Goal: Task Accomplishment & Management: Complete application form

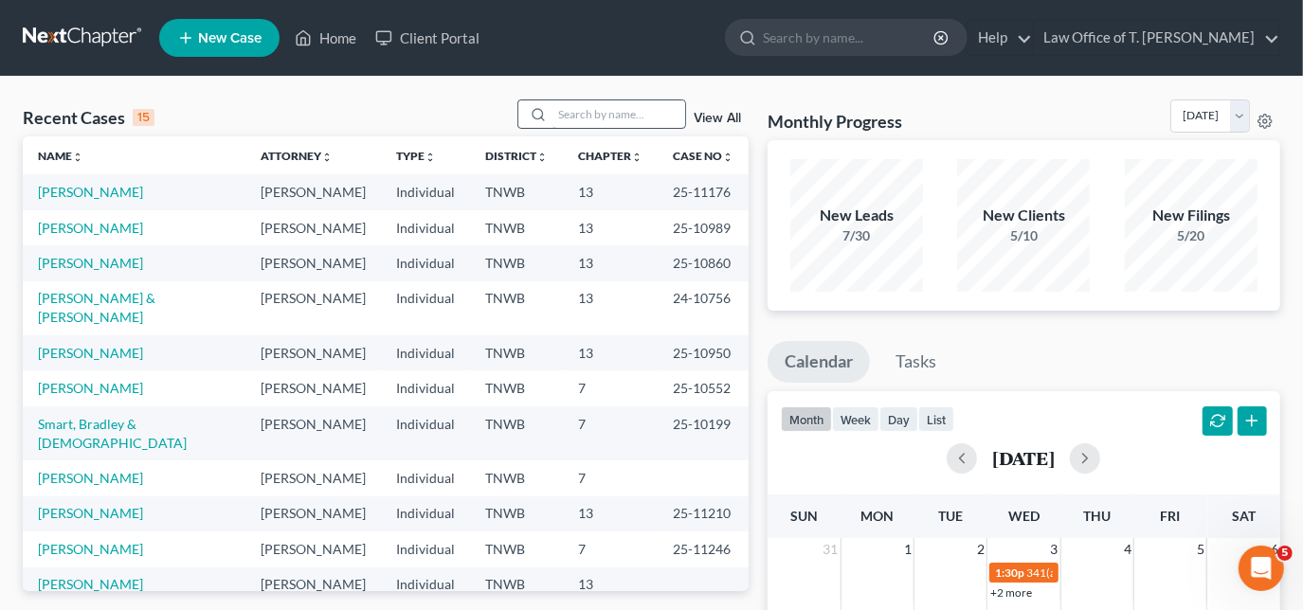
click at [583, 108] on input "search" at bounding box center [618, 113] width 133 height 27
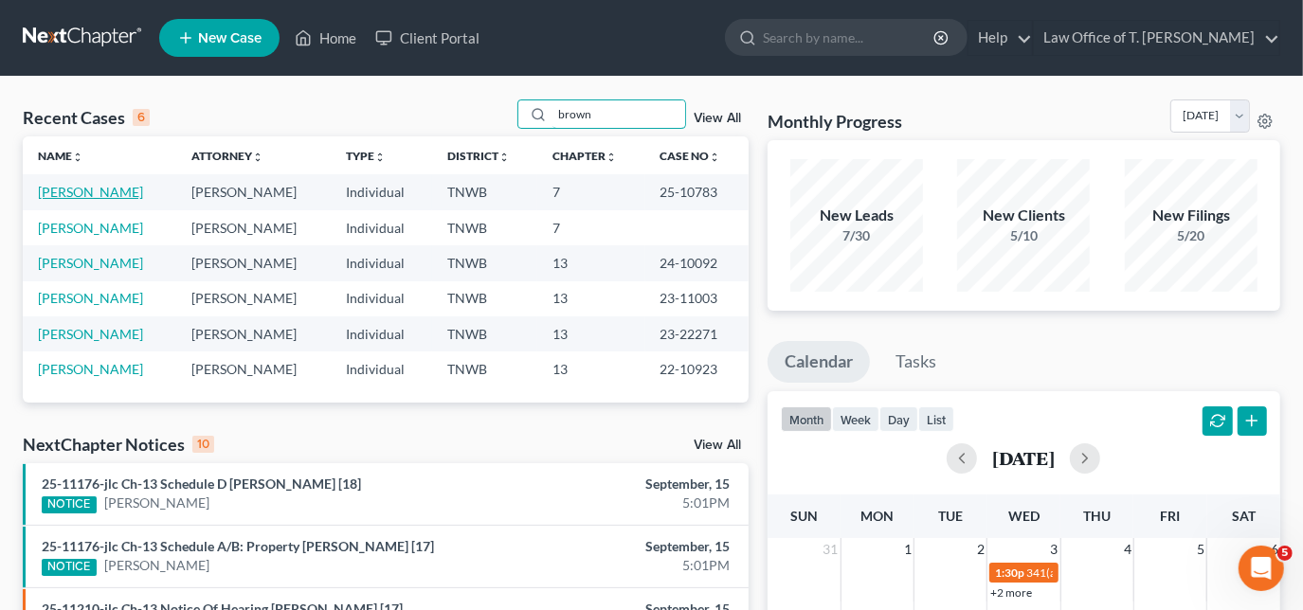
type input "brown"
click at [106, 194] on link "[PERSON_NAME]" at bounding box center [90, 192] width 105 height 16
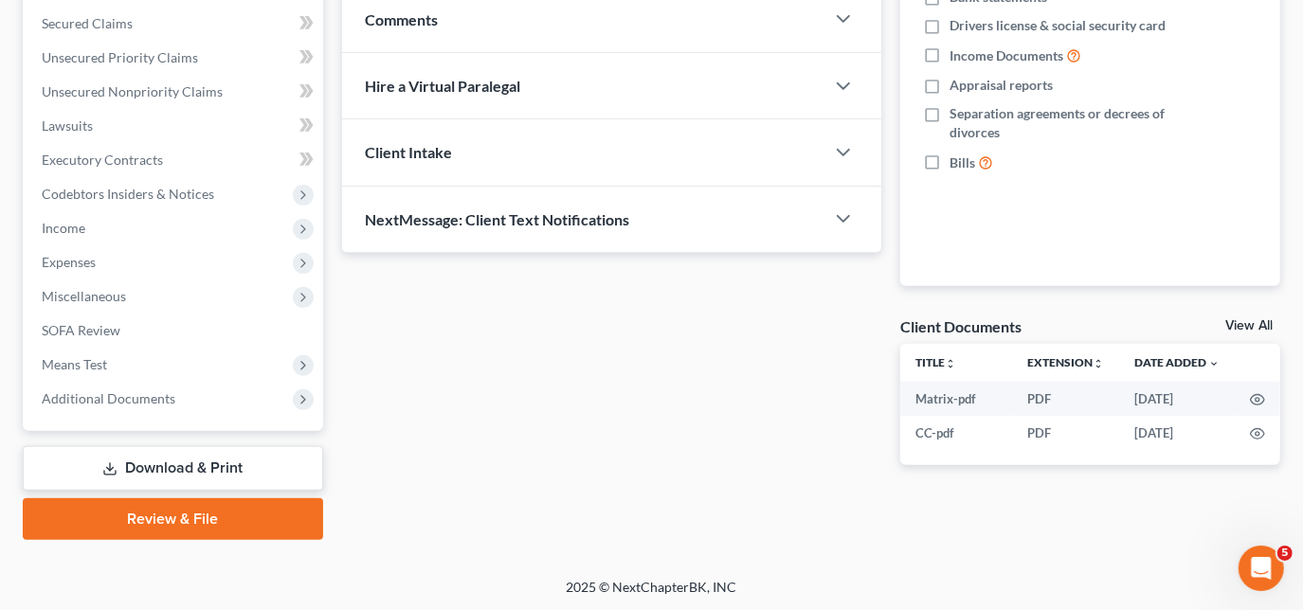
scroll to position [396, 0]
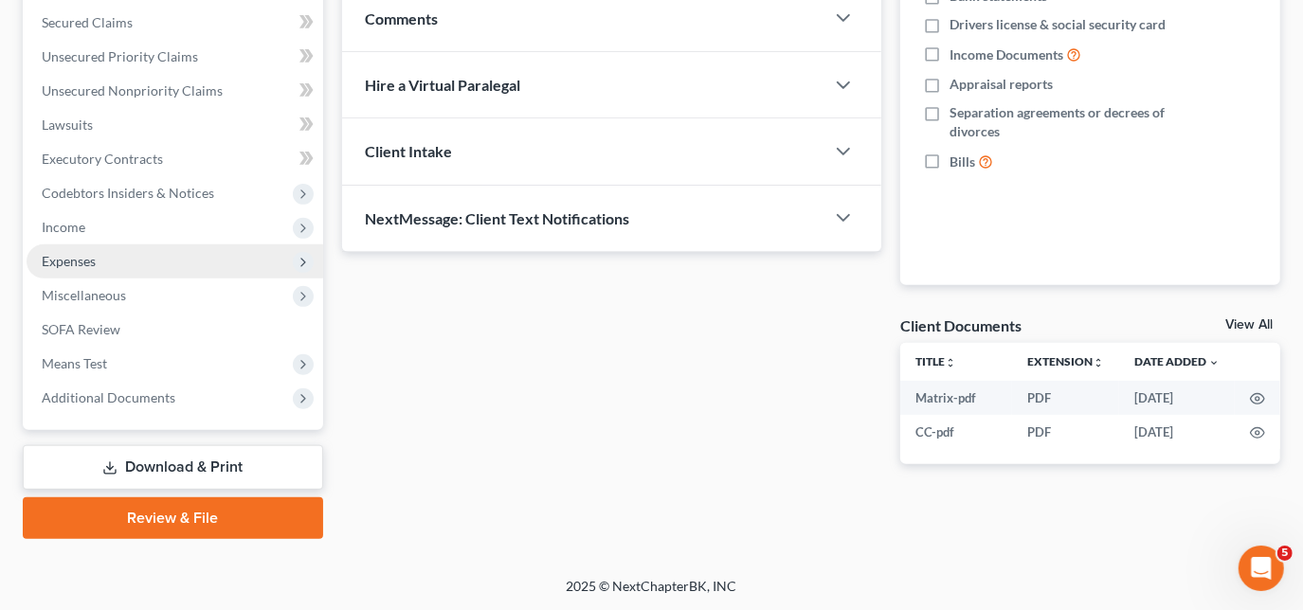
click at [112, 261] on span "Expenses" at bounding box center [175, 261] width 297 height 34
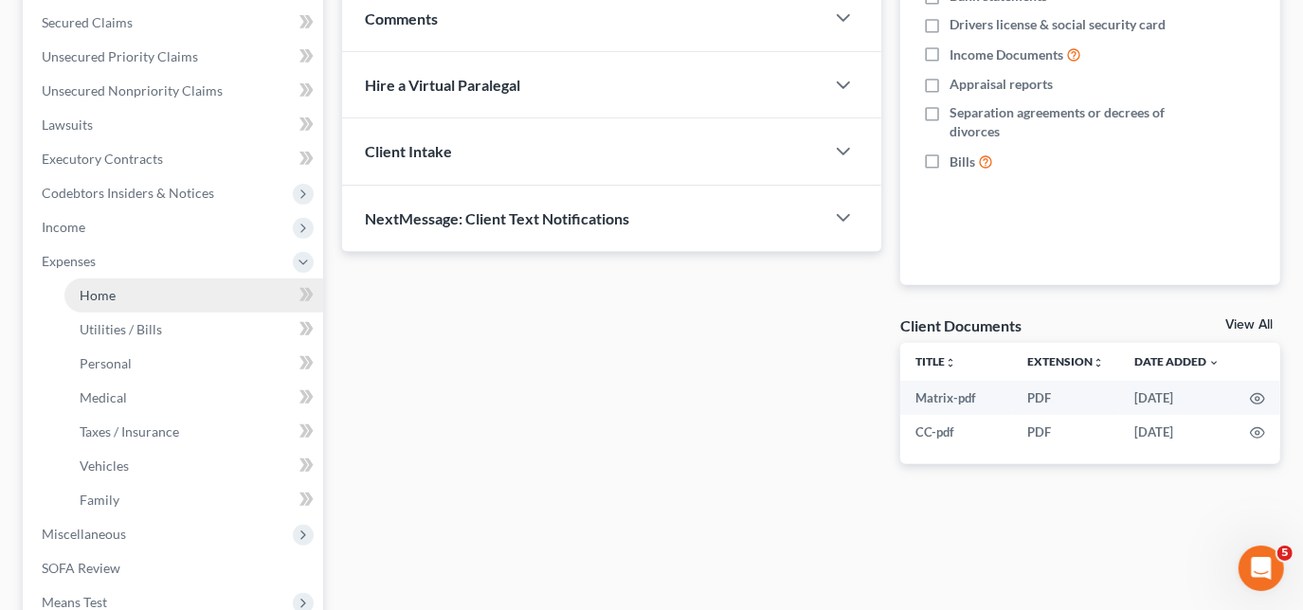
click at [104, 297] on span "Home" at bounding box center [98, 295] width 36 height 16
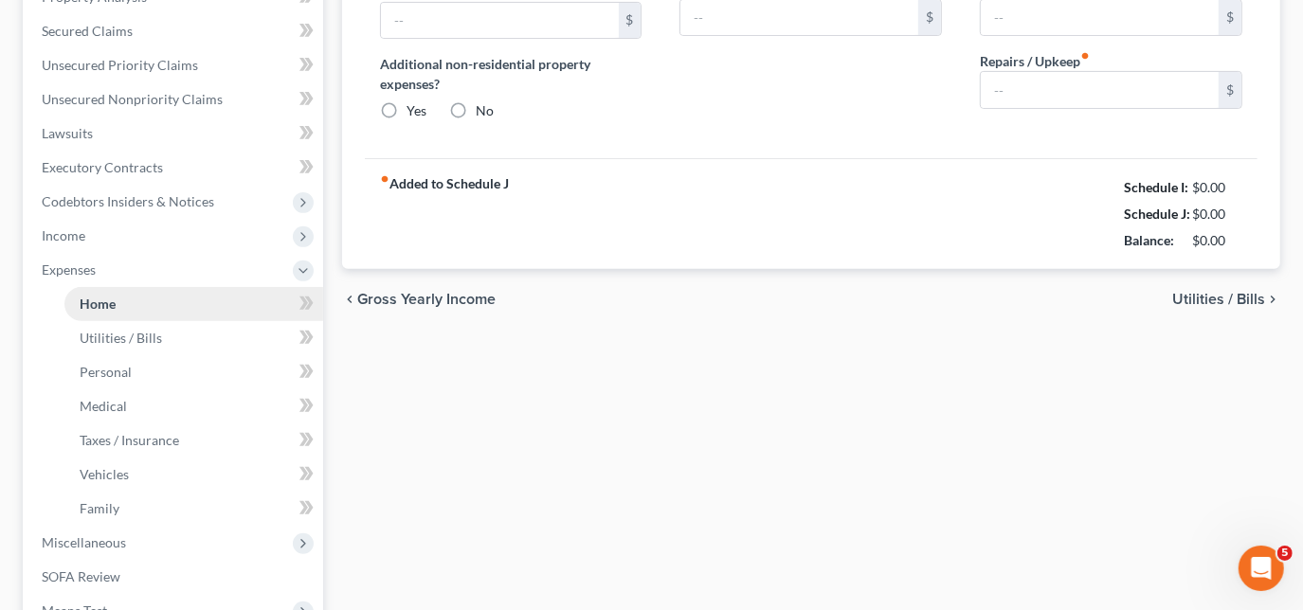
type input "615.00"
type input "0.00"
radio input "true"
type input "0.00"
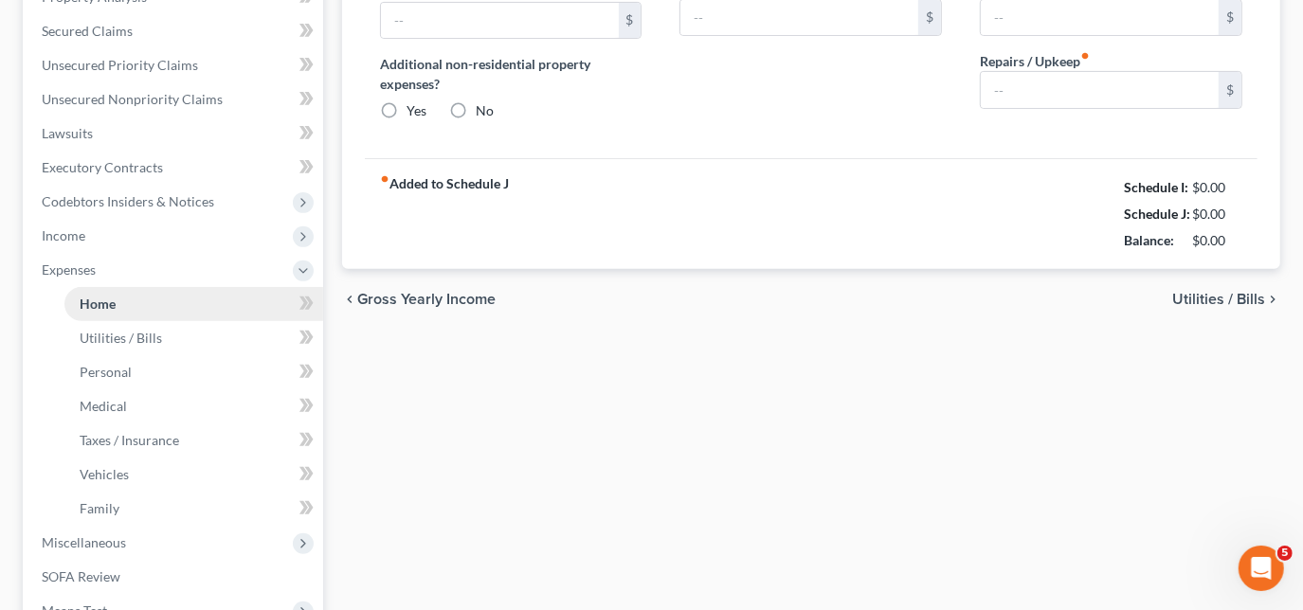
type input "0.00"
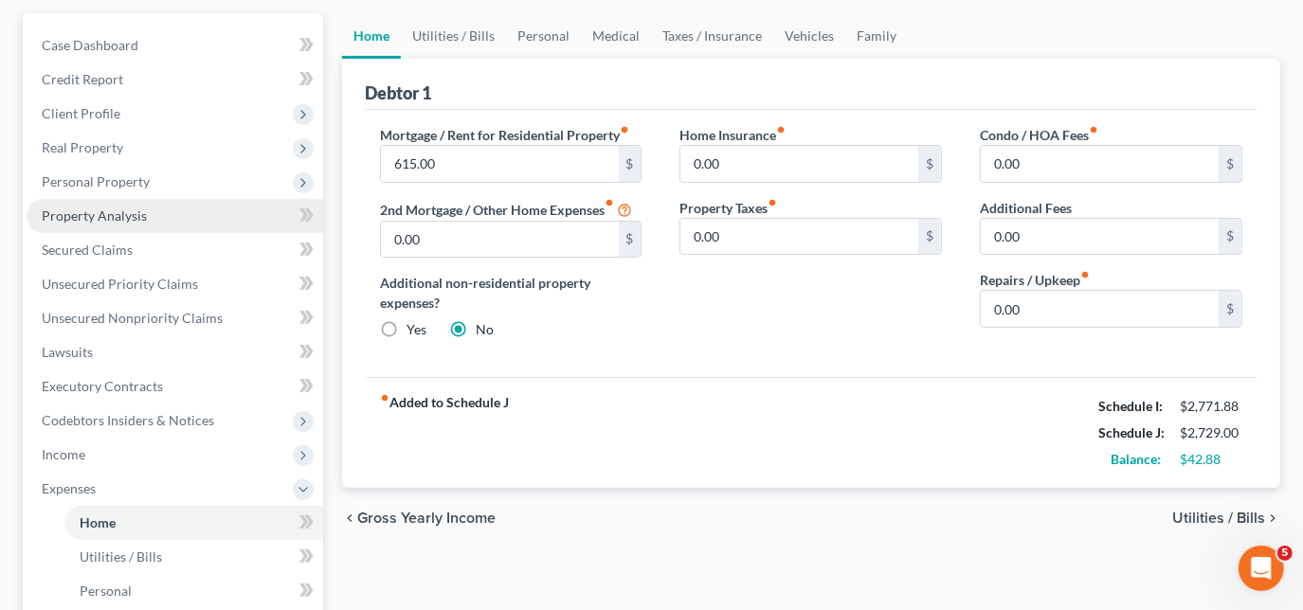
scroll to position [171, 0]
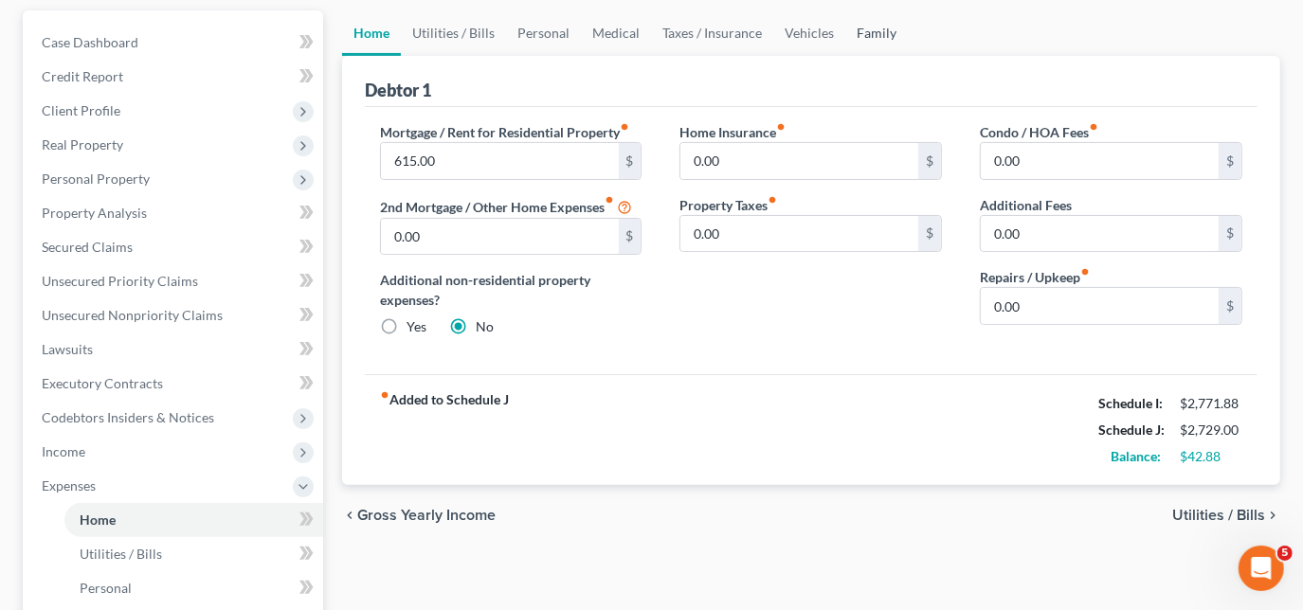
click at [861, 29] on link "Family" at bounding box center [876, 32] width 63 height 45
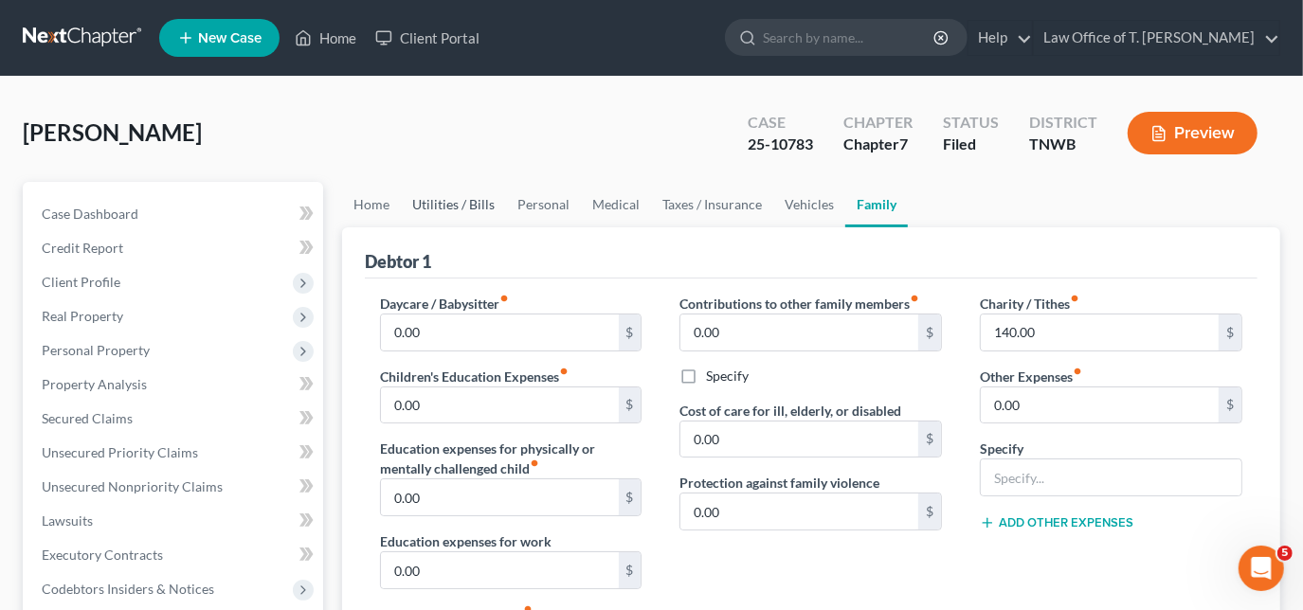
click at [446, 207] on link "Utilities / Bills" at bounding box center [453, 204] width 105 height 45
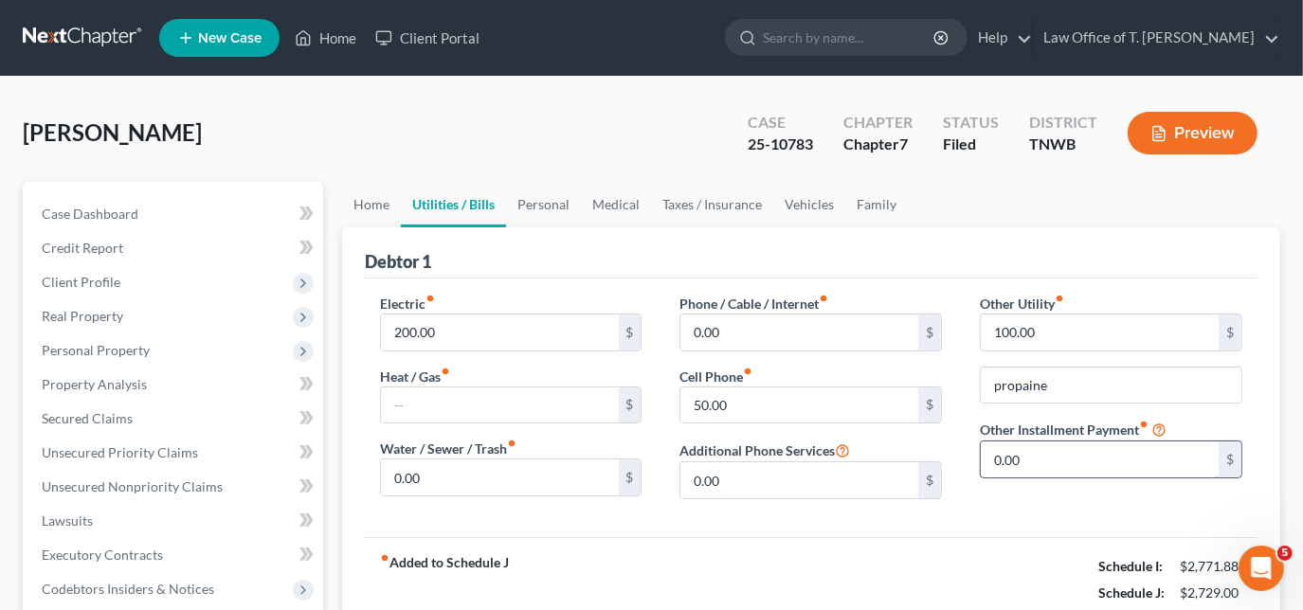
click at [1095, 456] on input "0.00" at bounding box center [1100, 460] width 238 height 36
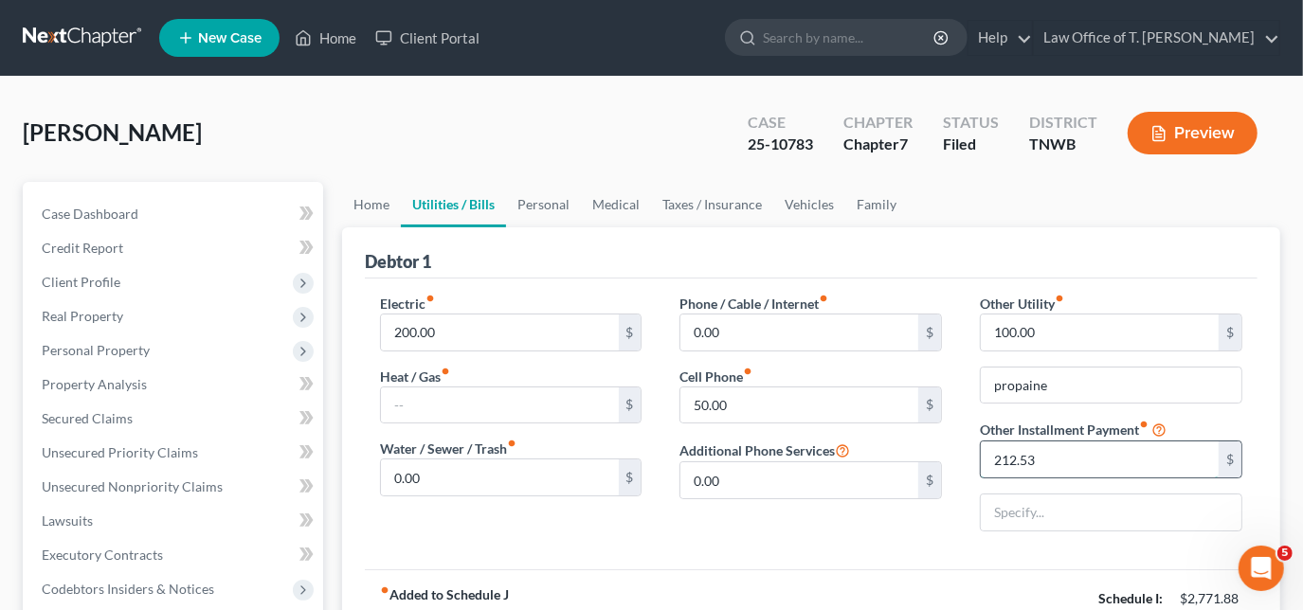
type input "212.53"
type input "Centennial Bank"
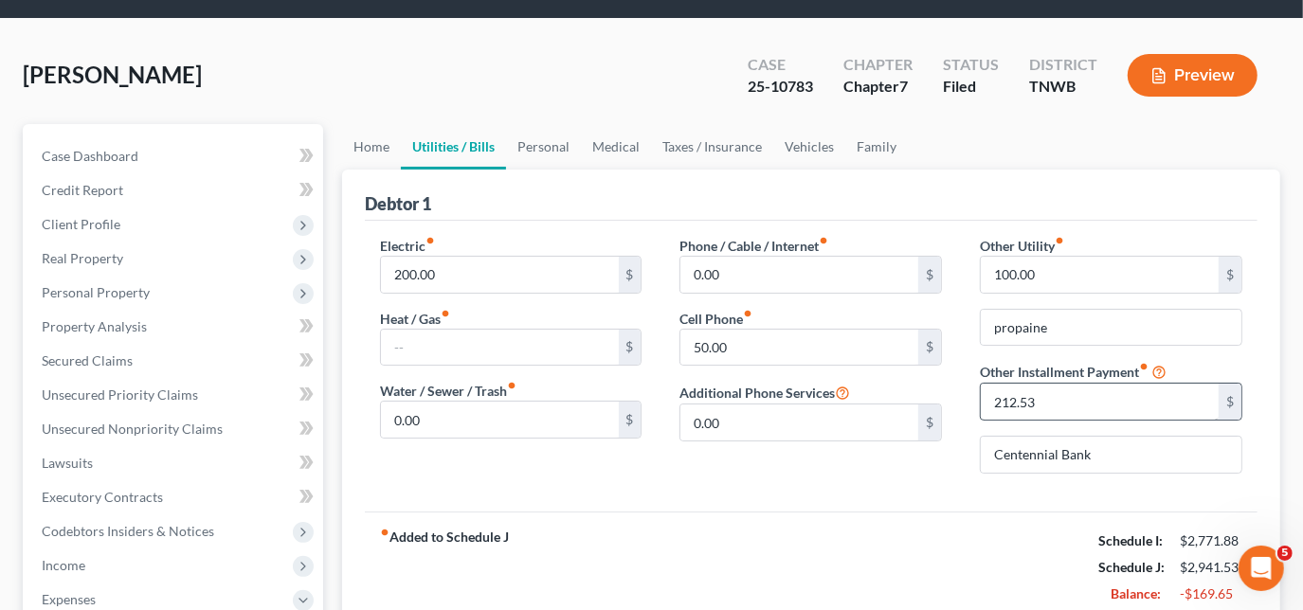
scroll to position [58, 0]
click at [1071, 325] on input "propaine" at bounding box center [1111, 328] width 261 height 36
type input "propane"
click at [360, 146] on link "Home" at bounding box center [371, 146] width 59 height 45
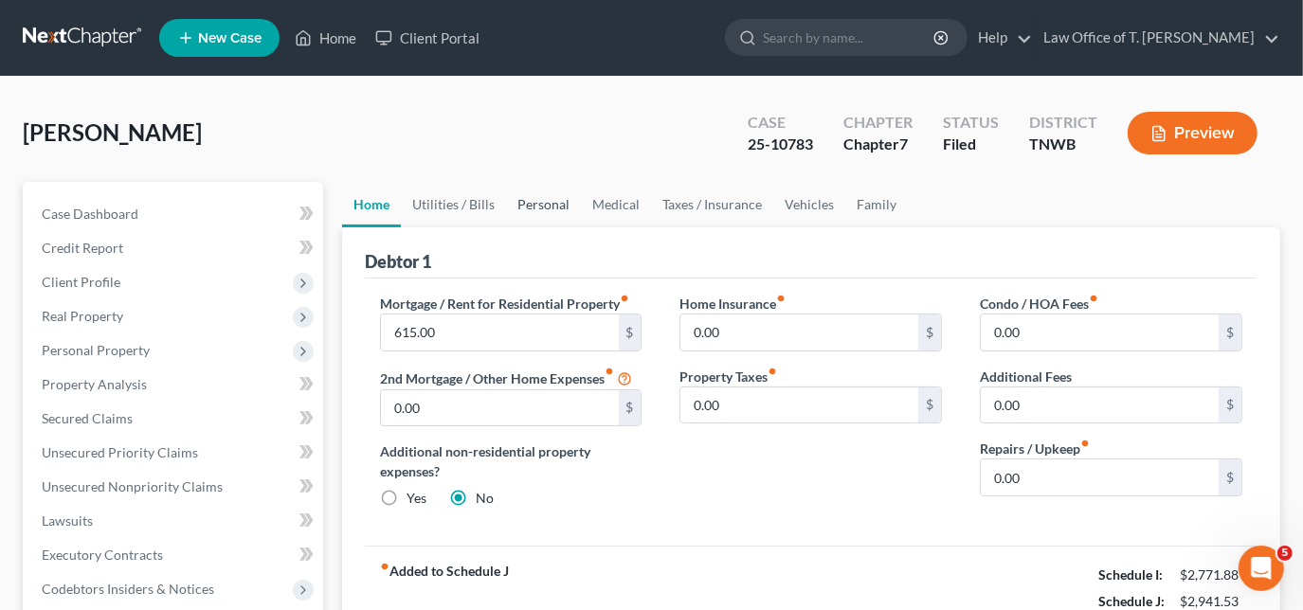
click at [535, 200] on link "Personal" at bounding box center [543, 204] width 75 height 45
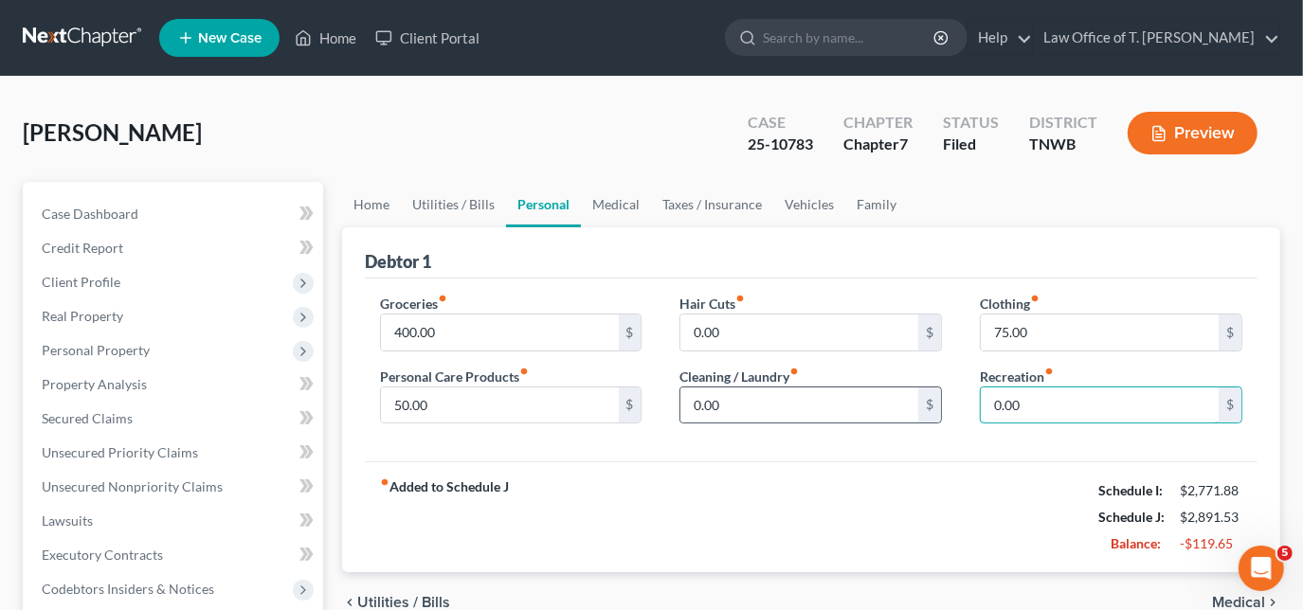
type input "0.00"
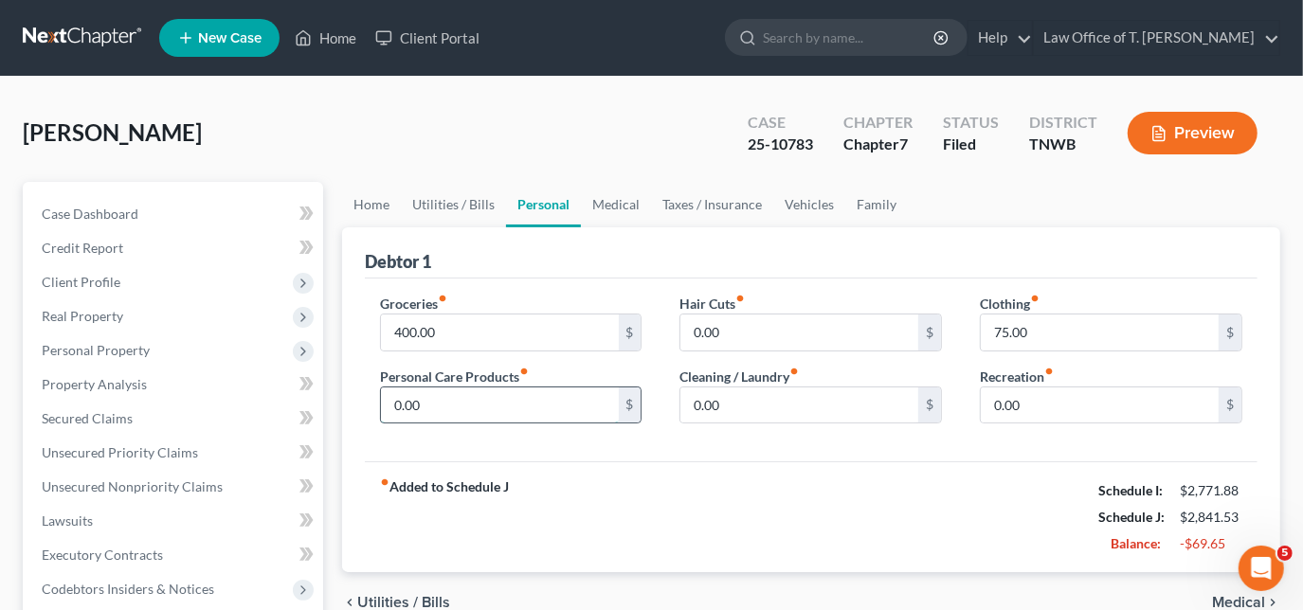
type input "0.00"
click at [611, 209] on link "Medical" at bounding box center [616, 204] width 70 height 45
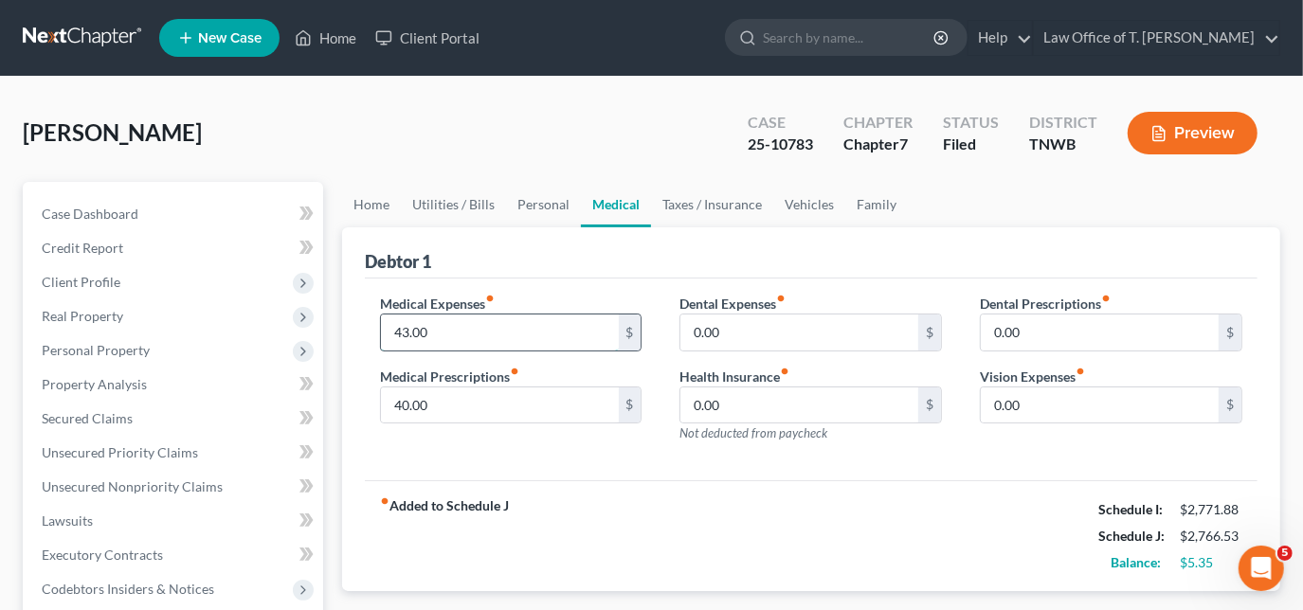
click at [523, 322] on input "43.00" at bounding box center [500, 333] width 238 height 36
type input "40.00"
click at [807, 211] on link "Vehicles" at bounding box center [809, 204] width 72 height 45
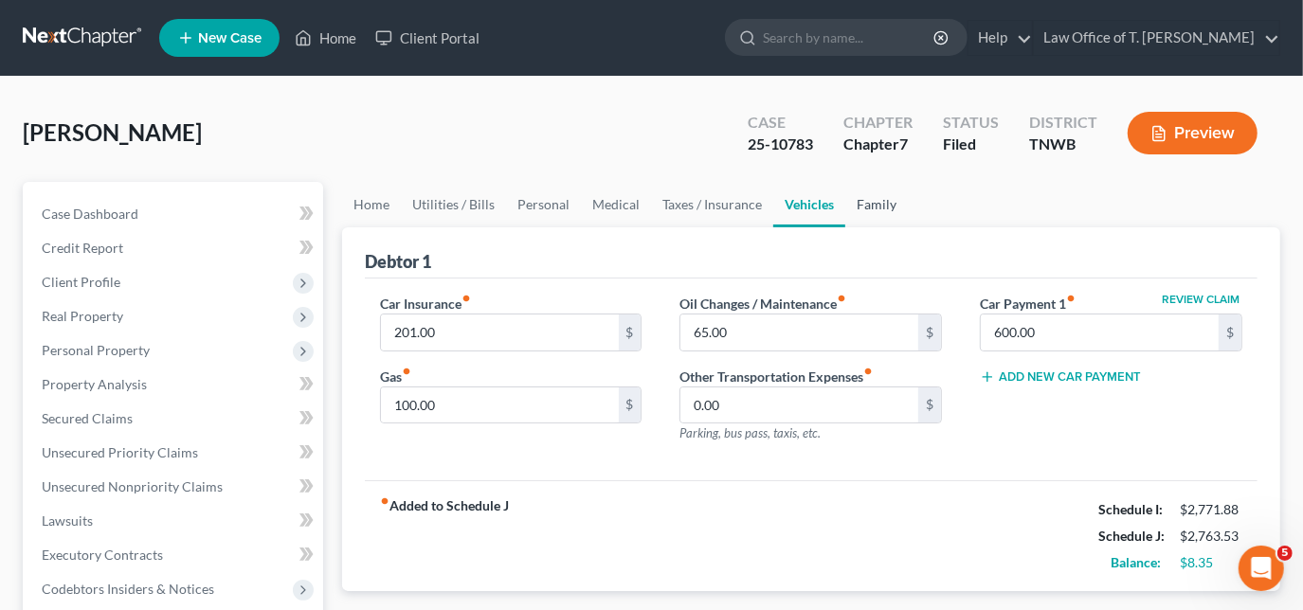
click at [873, 192] on link "Family" at bounding box center [876, 204] width 63 height 45
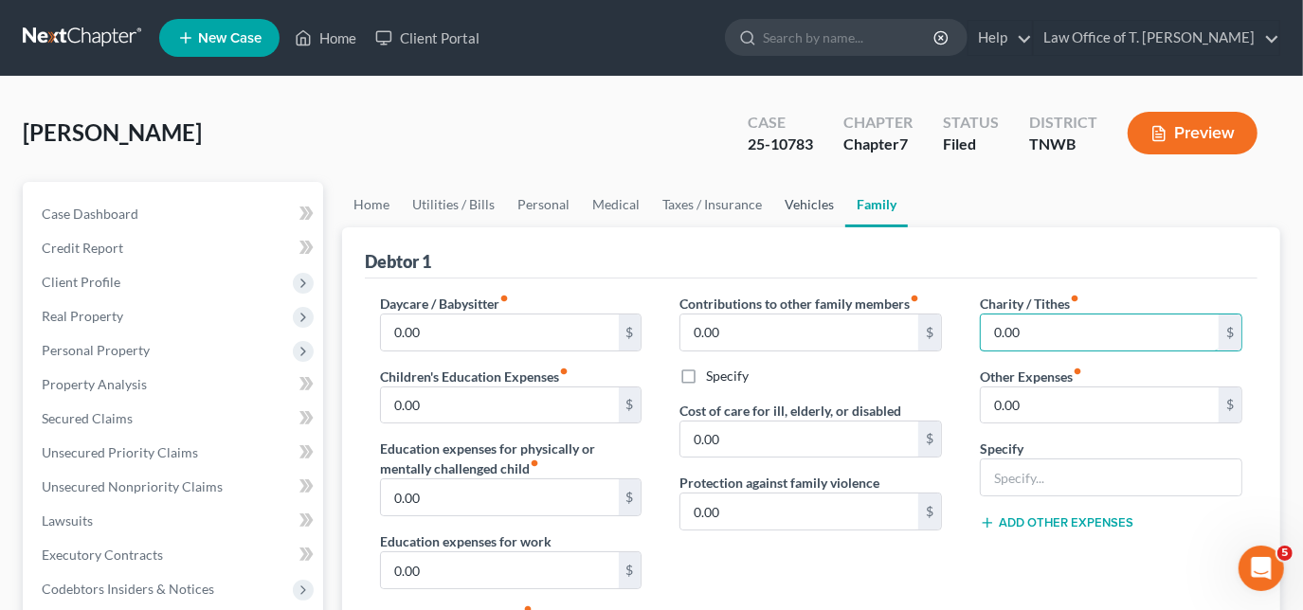
type input "0.00"
click at [800, 205] on link "Vehicles" at bounding box center [809, 204] width 72 height 45
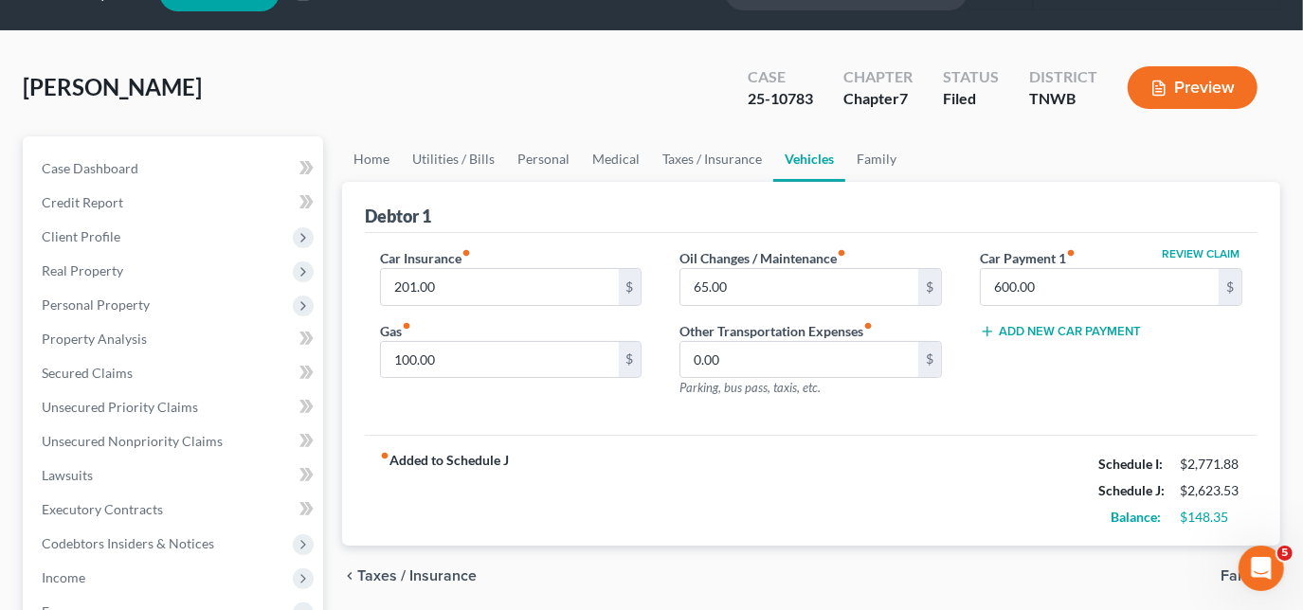
scroll to position [85, 0]
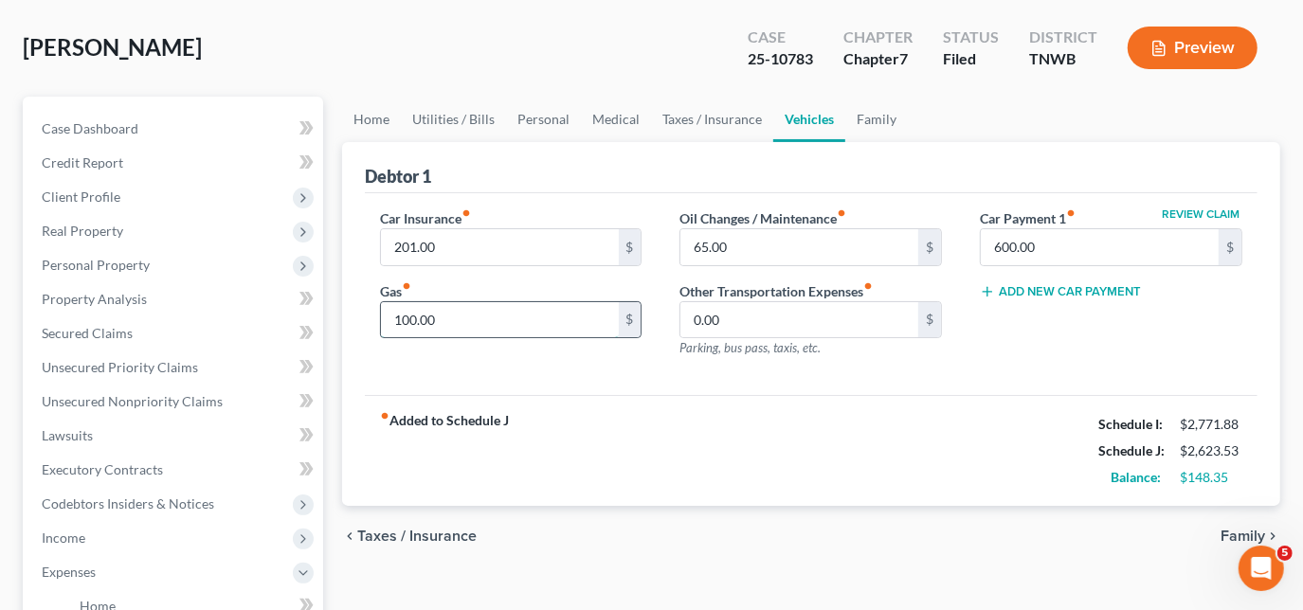
click at [528, 305] on input "100.00" at bounding box center [500, 320] width 238 height 36
type input "150.00"
click at [474, 121] on link "Utilities / Bills" at bounding box center [453, 119] width 105 height 45
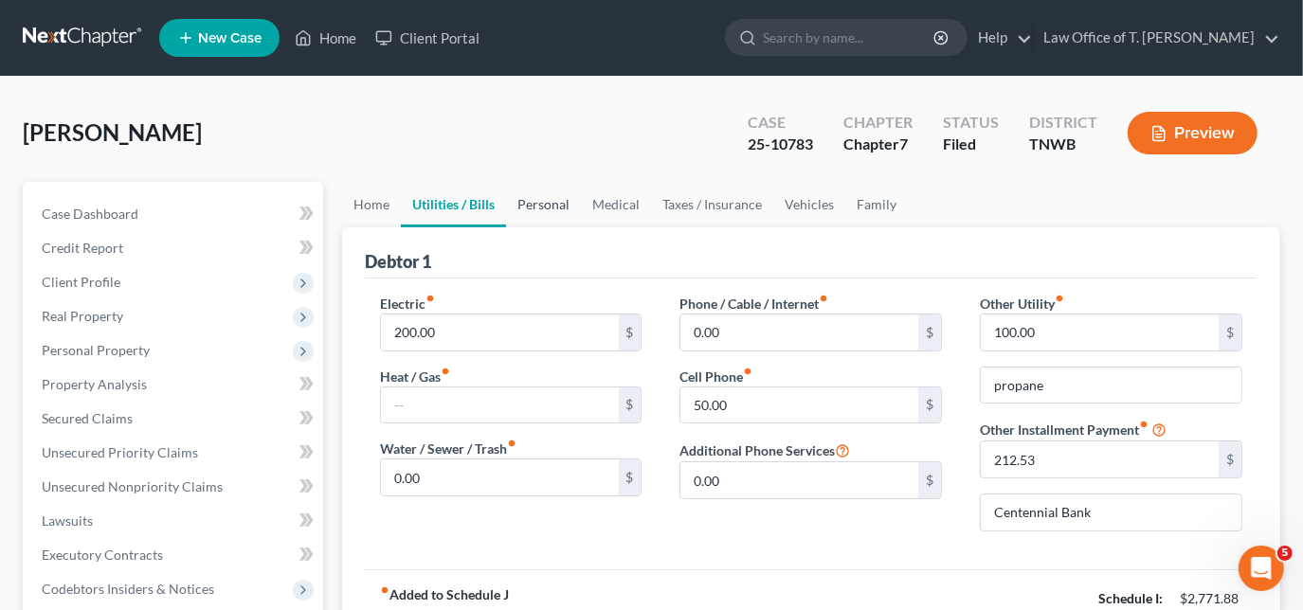
click at [541, 202] on link "Personal" at bounding box center [543, 204] width 75 height 45
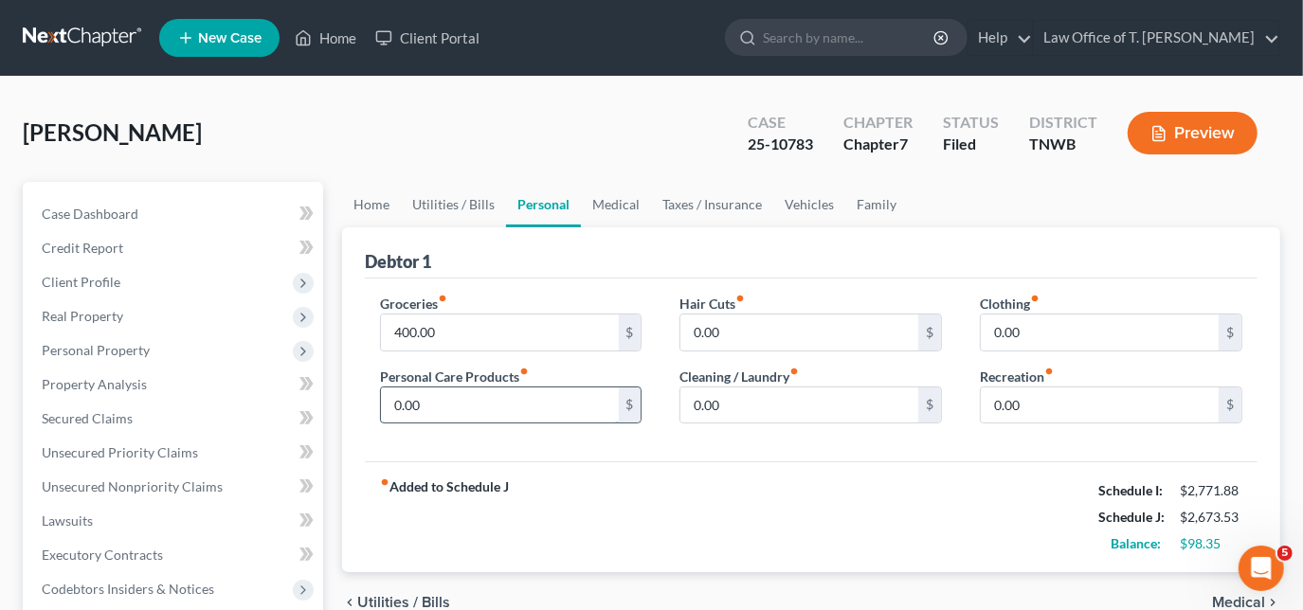
click at [510, 396] on input "0.00" at bounding box center [500, 406] width 238 height 36
type input "50.00"
click at [1079, 319] on input "0.00" at bounding box center [1100, 333] width 238 height 36
type input "40.00"
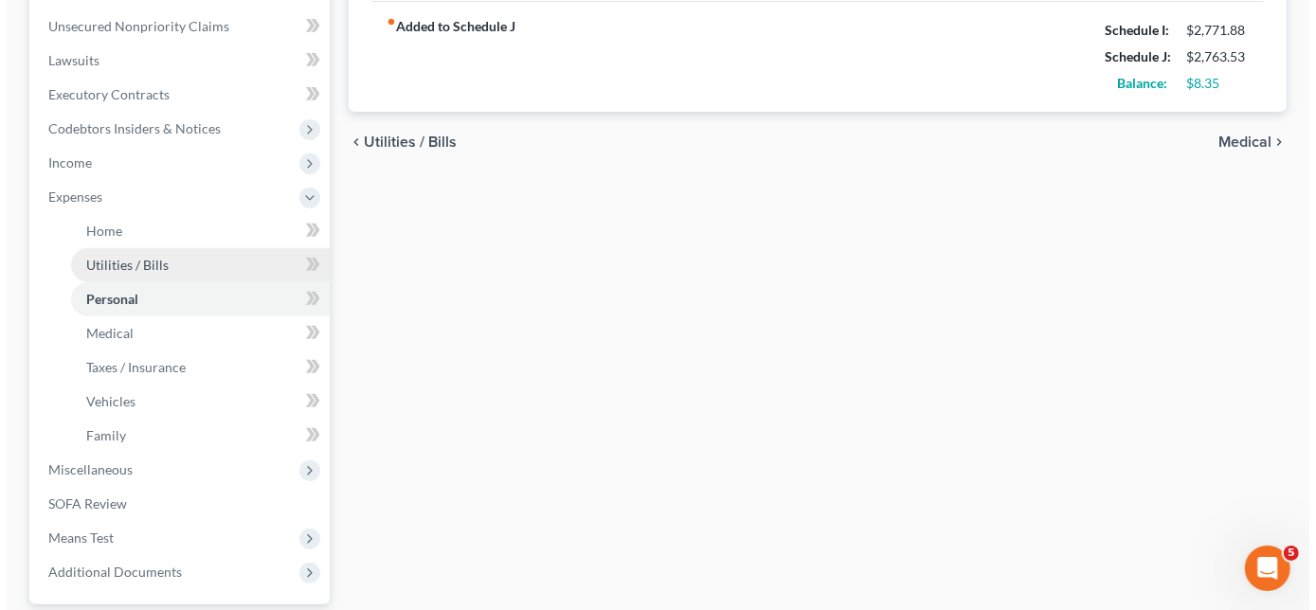
scroll to position [430, 0]
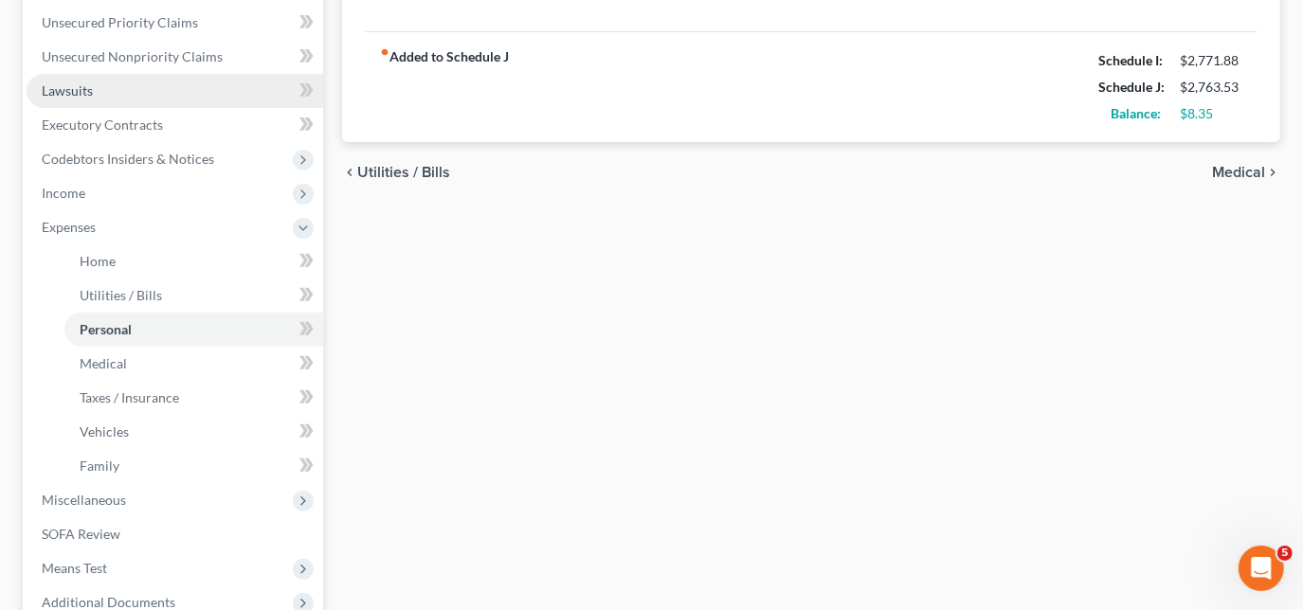
click at [83, 85] on span "Lawsuits" at bounding box center [67, 90] width 51 height 16
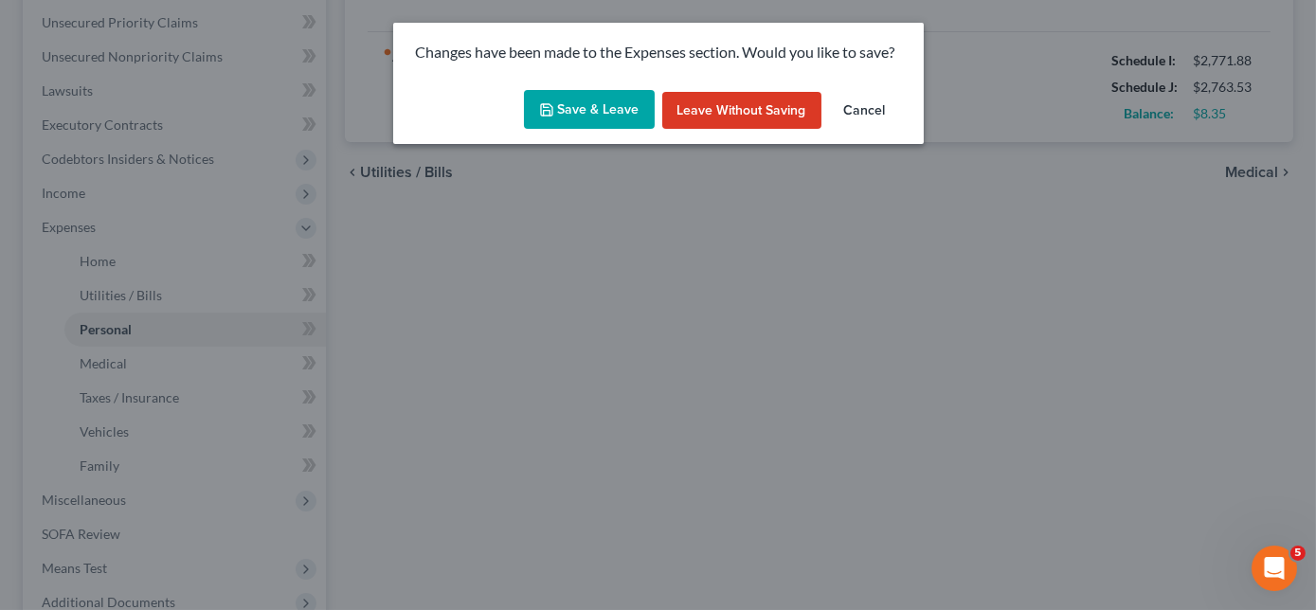
click at [588, 111] on button "Save & Leave" at bounding box center [589, 110] width 131 height 40
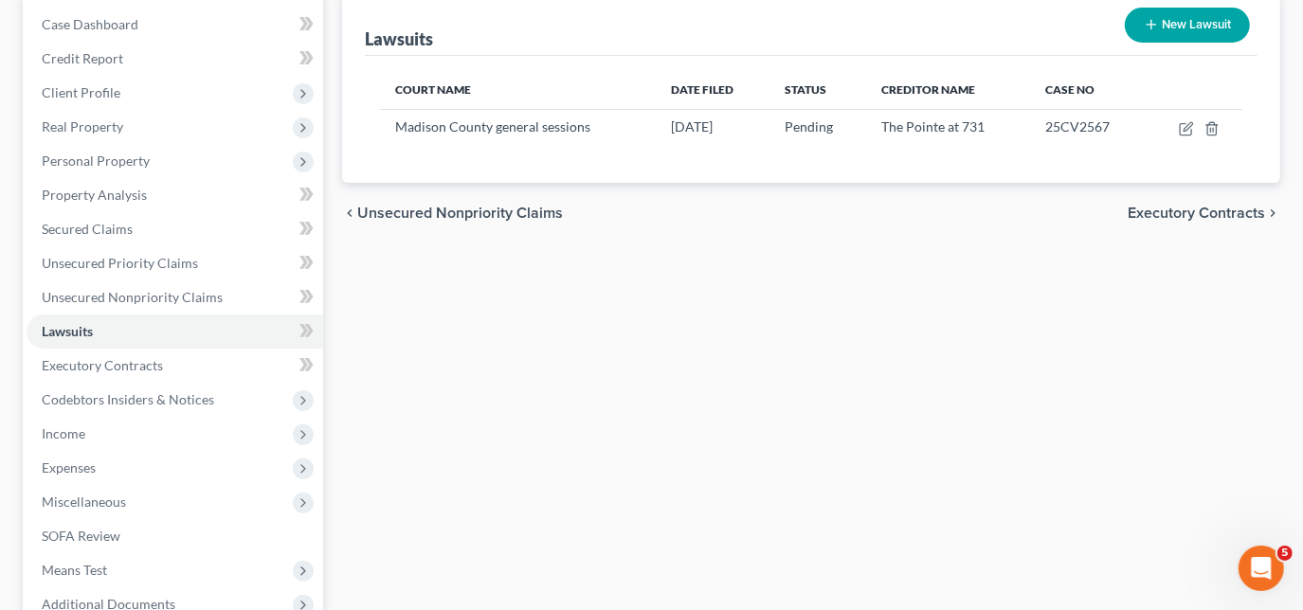
scroll to position [396, 0]
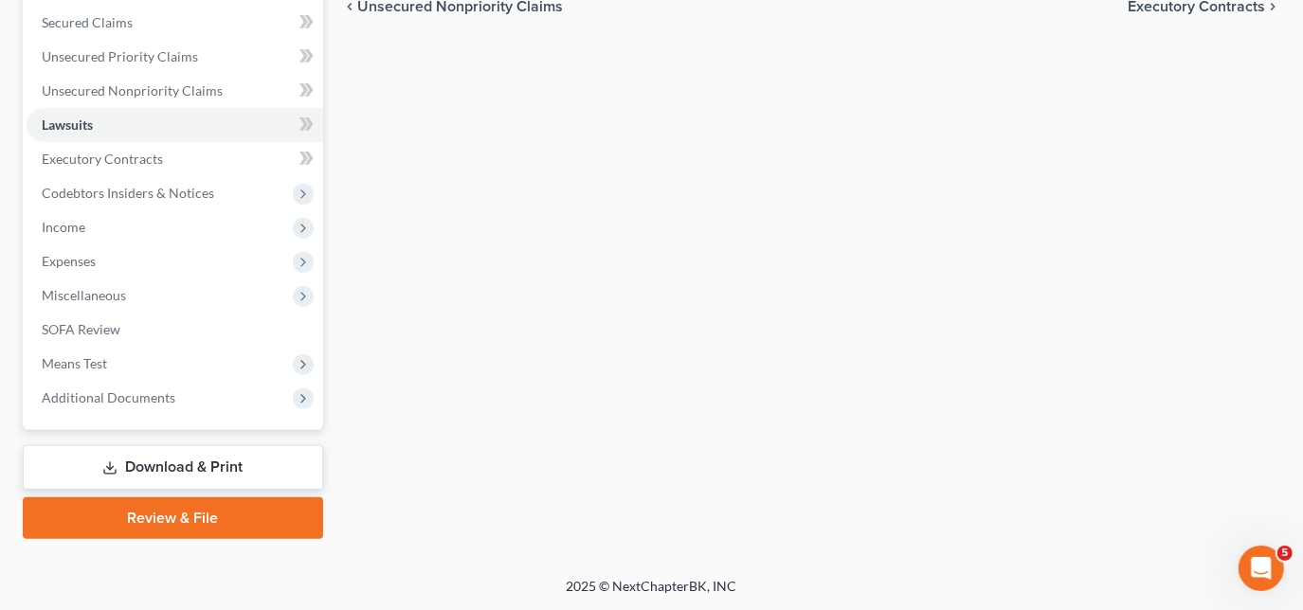
click at [190, 460] on link "Download & Print" at bounding box center [173, 467] width 300 height 45
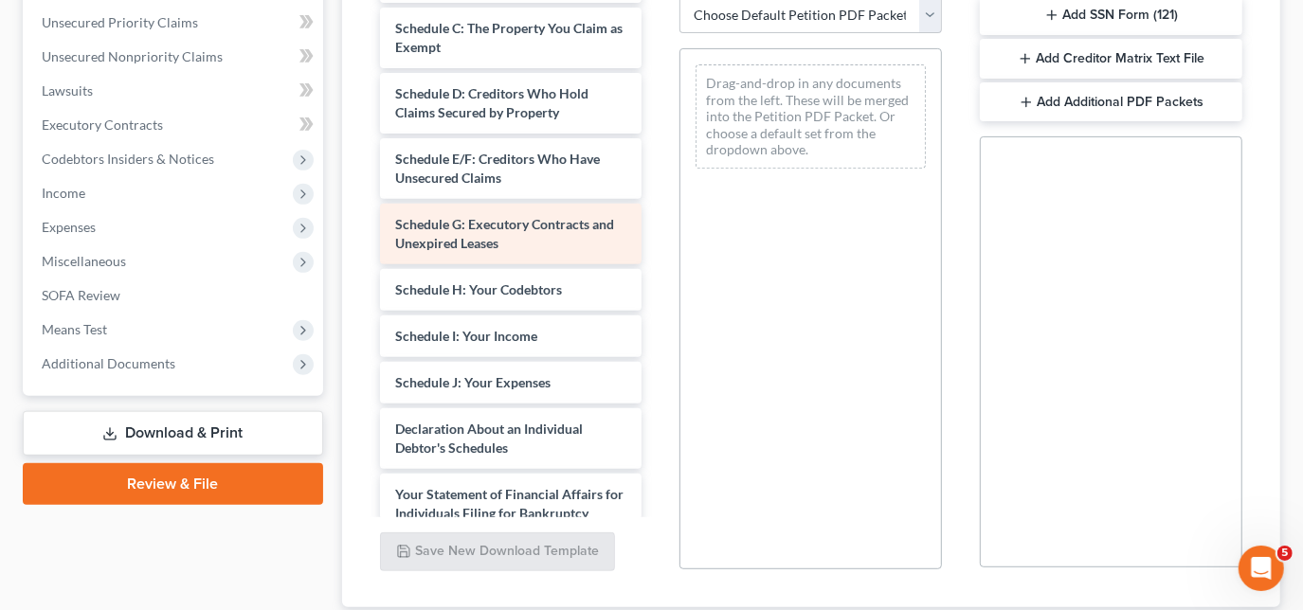
scroll to position [344, 0]
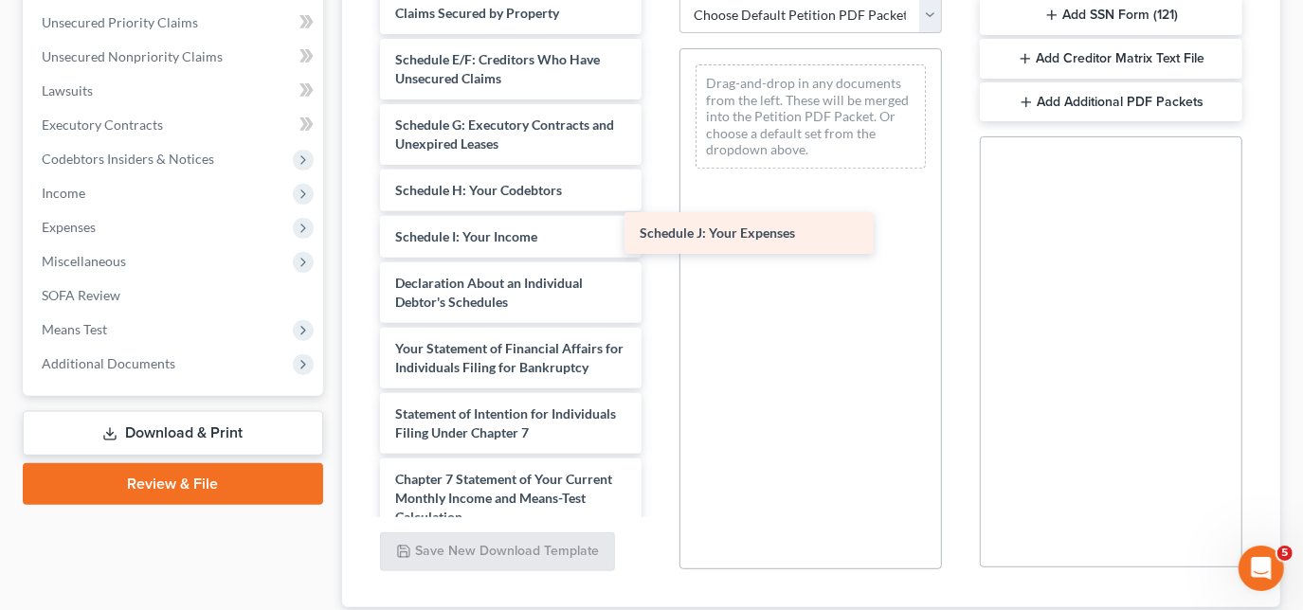
drag, startPoint x: 493, startPoint y: 300, endPoint x: 779, endPoint y: 212, distance: 299.4
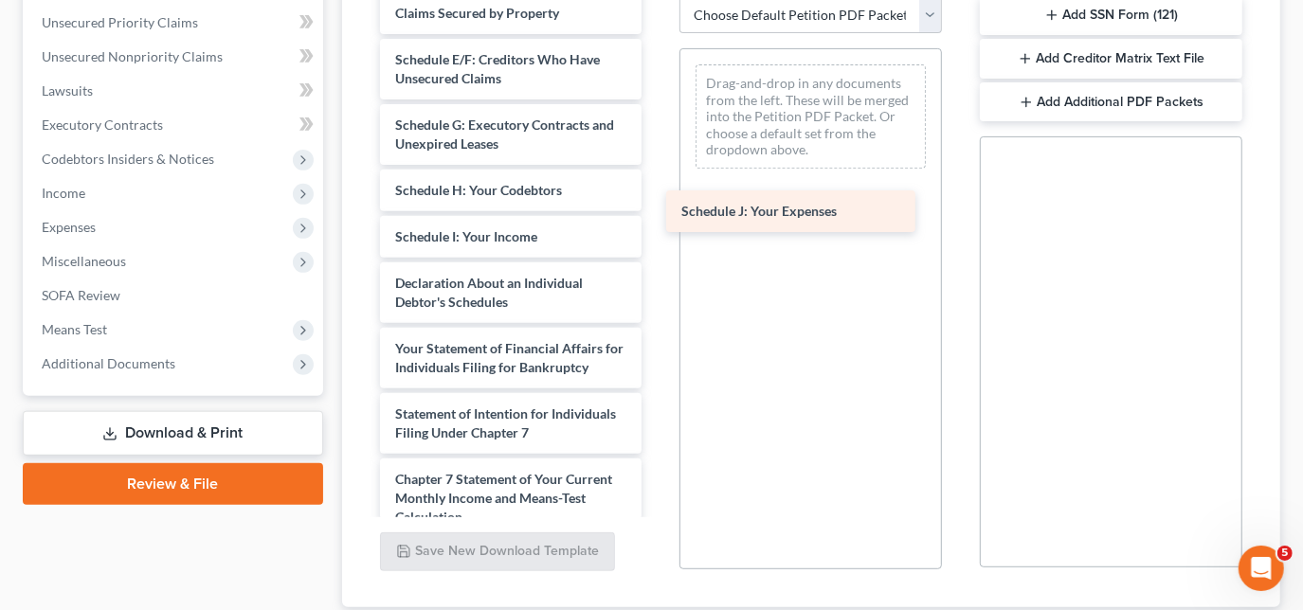
click at [658, 212] on div "Schedule J: Your Expenses Matrix-pdf CC-pdf Voluntary Petition for Individuals …" at bounding box center [511, 200] width 293 height 1086
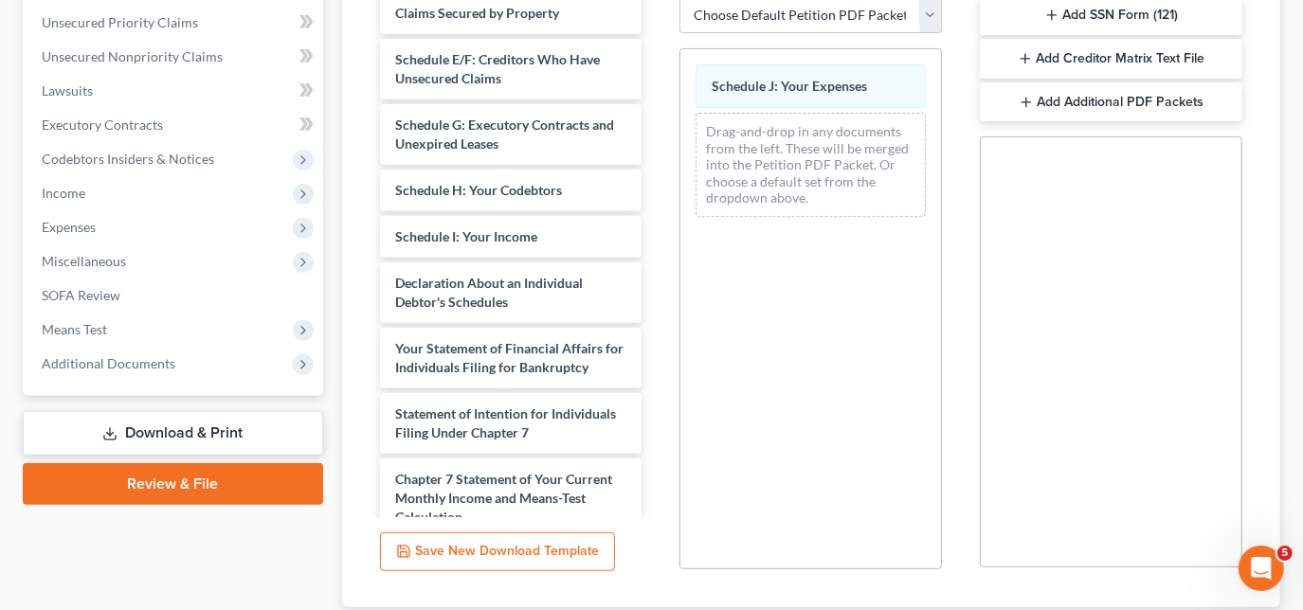
scroll to position [558, 0]
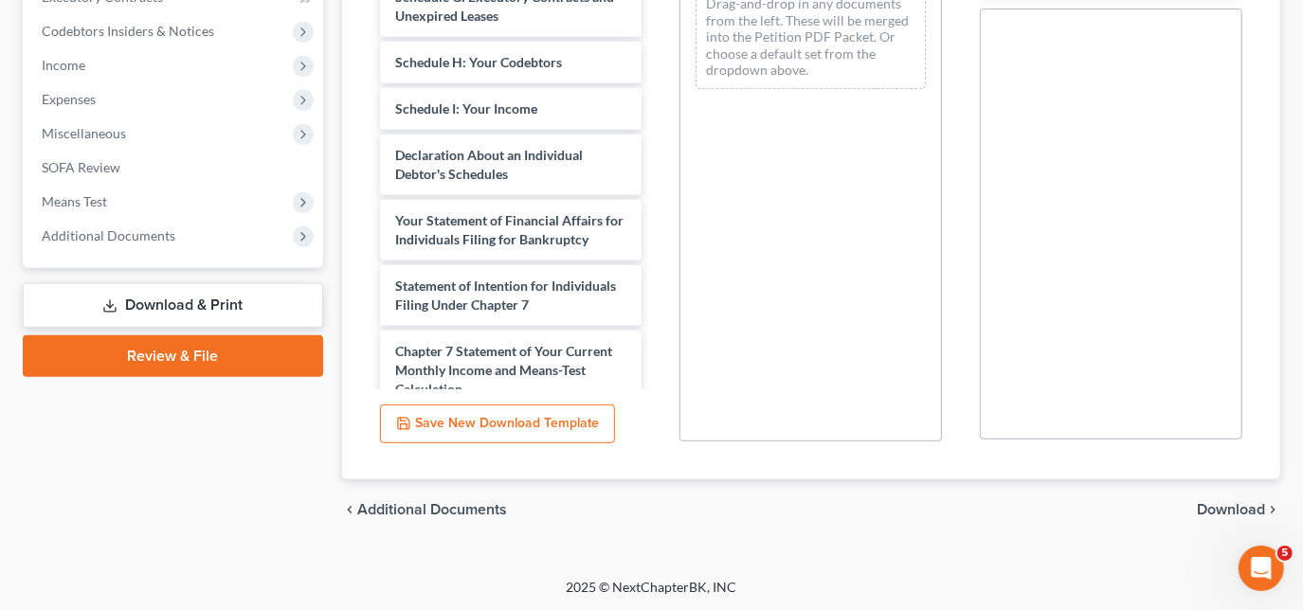
click at [1250, 502] on span "Download" at bounding box center [1231, 509] width 68 height 15
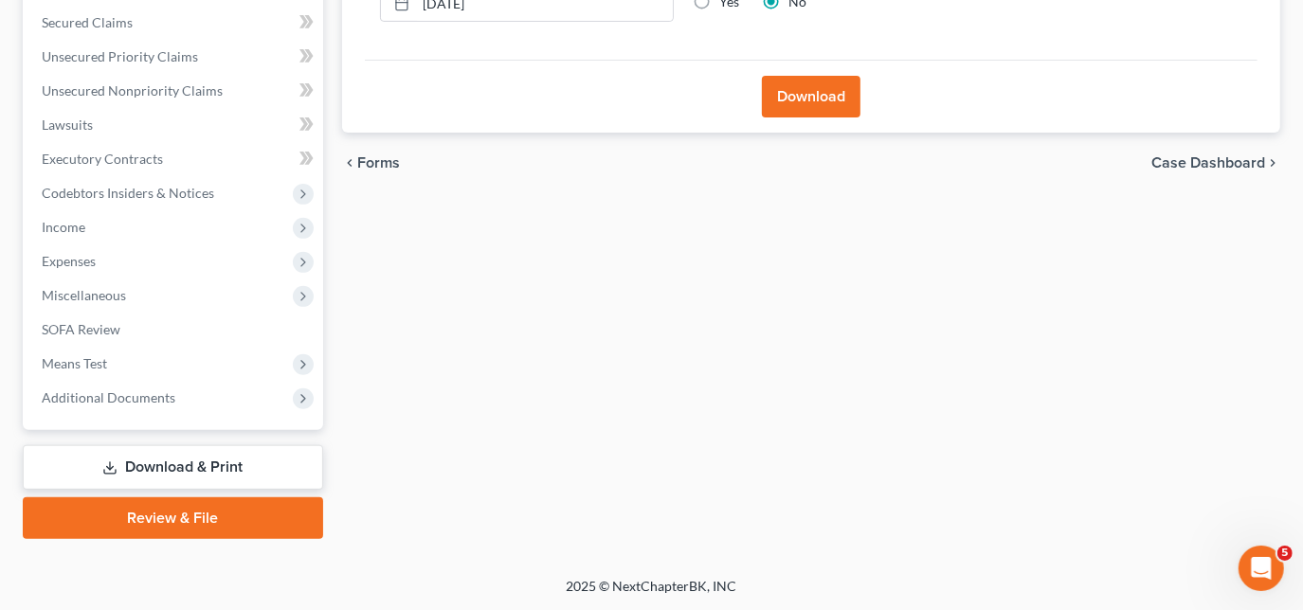
click at [838, 83] on button "Download" at bounding box center [811, 97] width 99 height 42
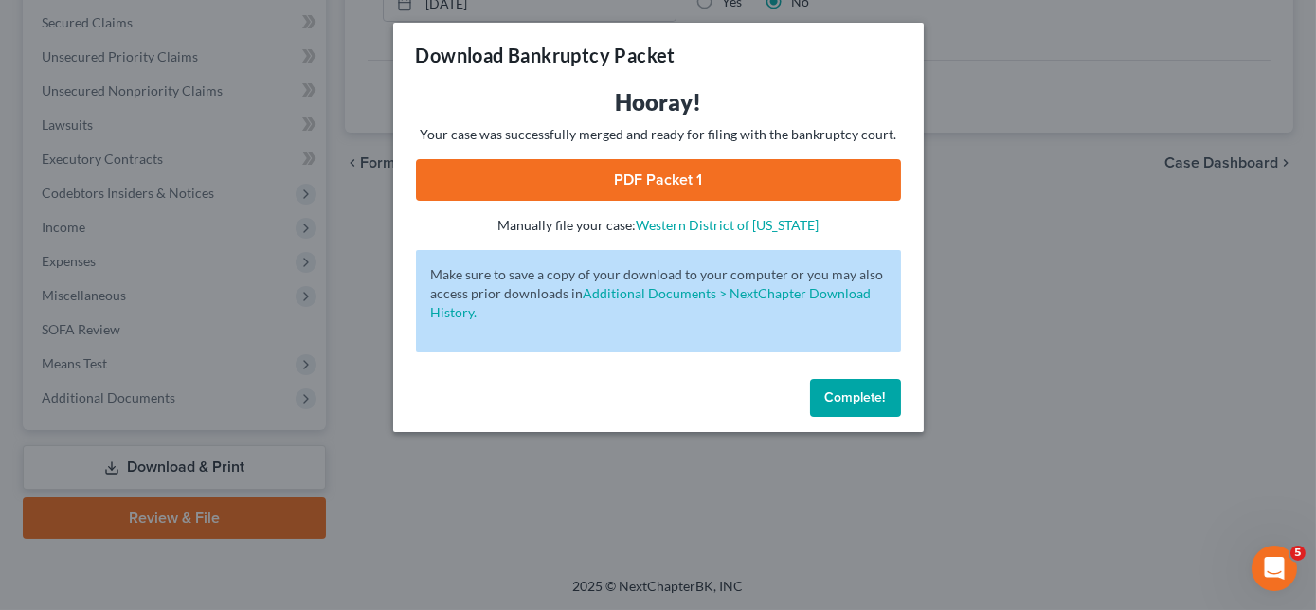
click at [710, 191] on link "PDF Packet 1" at bounding box center [658, 180] width 485 height 42
click at [861, 393] on span "Complete!" at bounding box center [855, 397] width 61 height 16
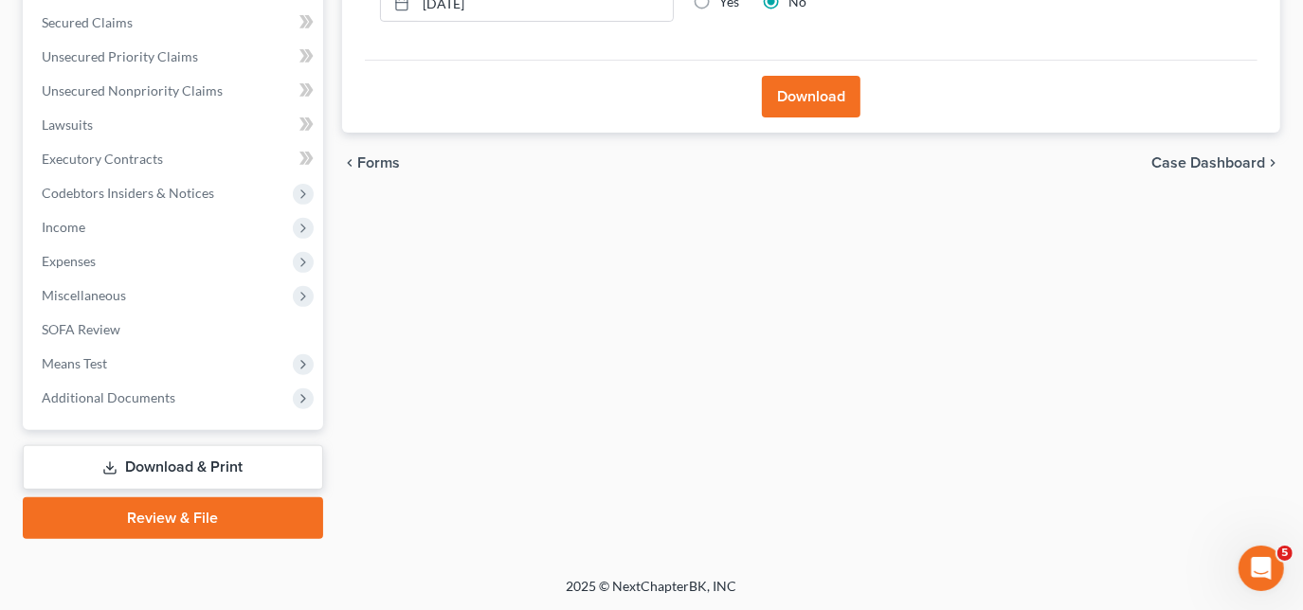
scroll to position [0, 0]
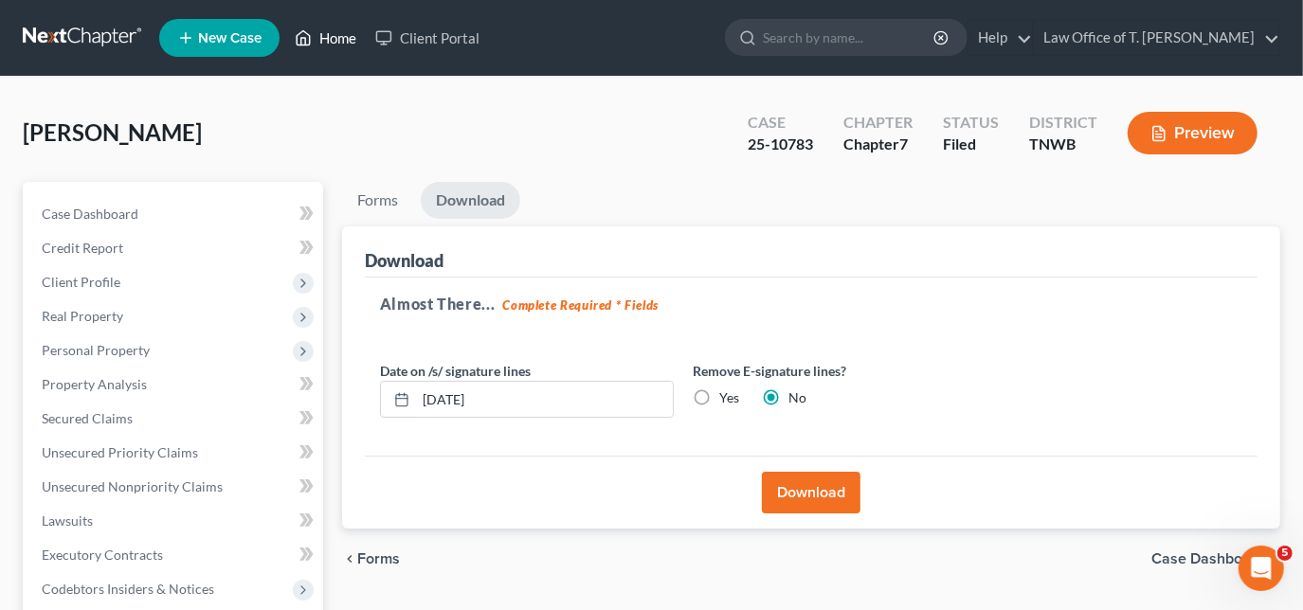
drag, startPoint x: 320, startPoint y: 31, endPoint x: 331, endPoint y: 32, distance: 10.5
click at [320, 32] on link "Home" at bounding box center [325, 38] width 81 height 34
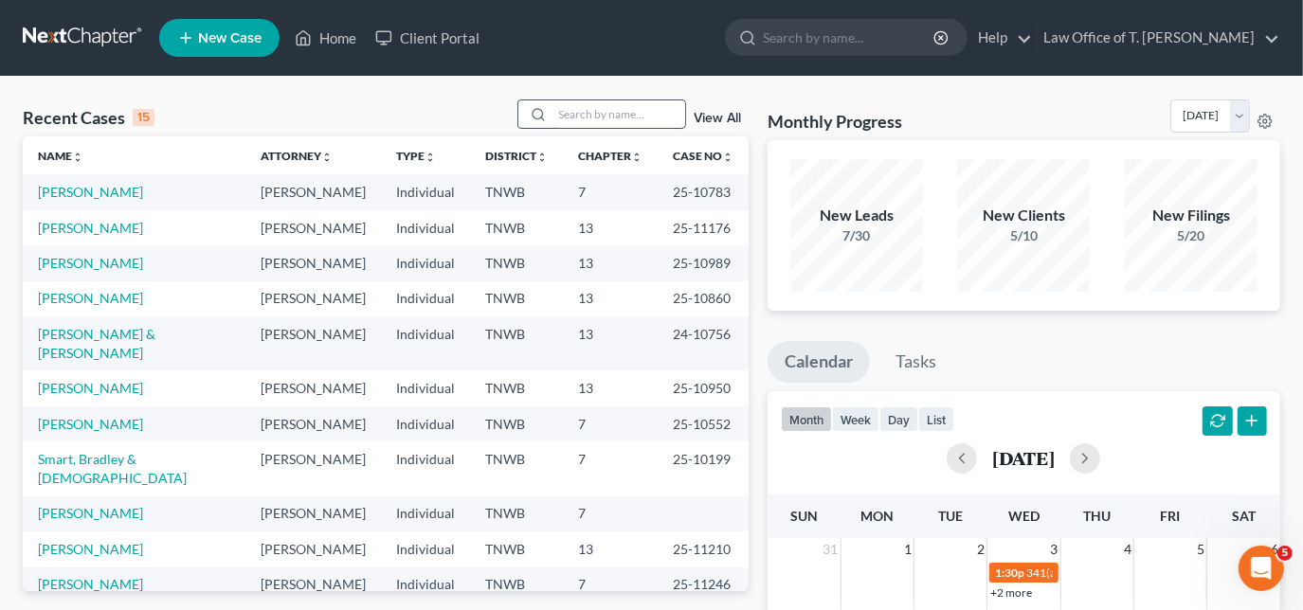
click at [638, 117] on input "search" at bounding box center [618, 113] width 133 height 27
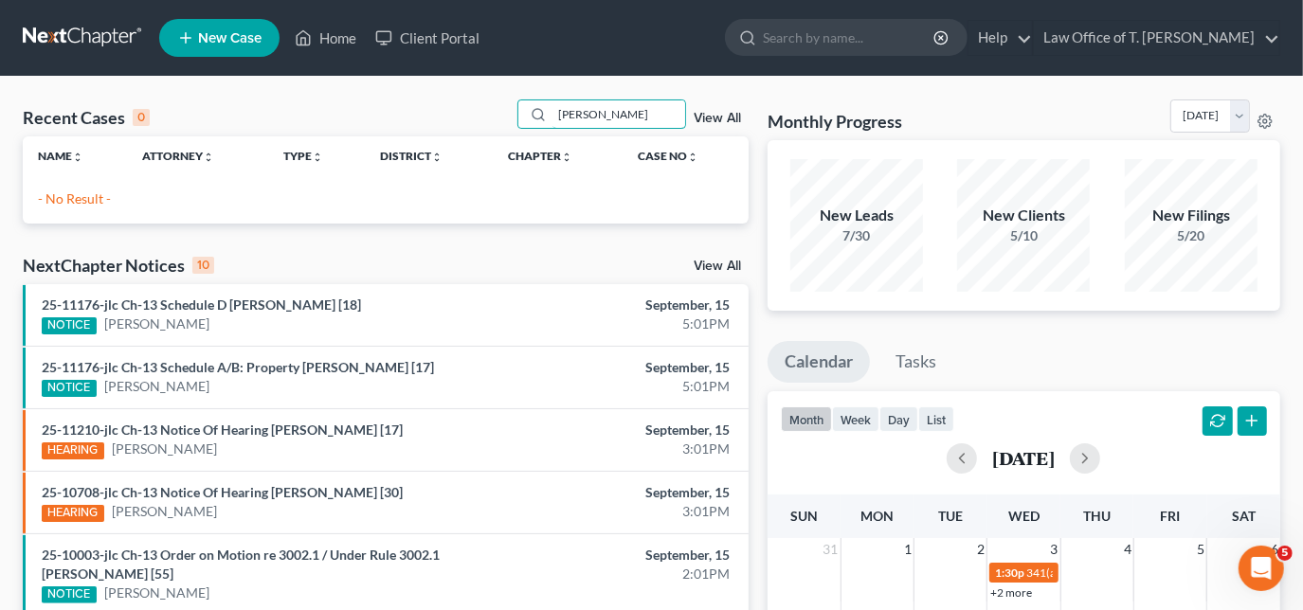
type input "[PERSON_NAME]"
